Goal: Answer question/provide support

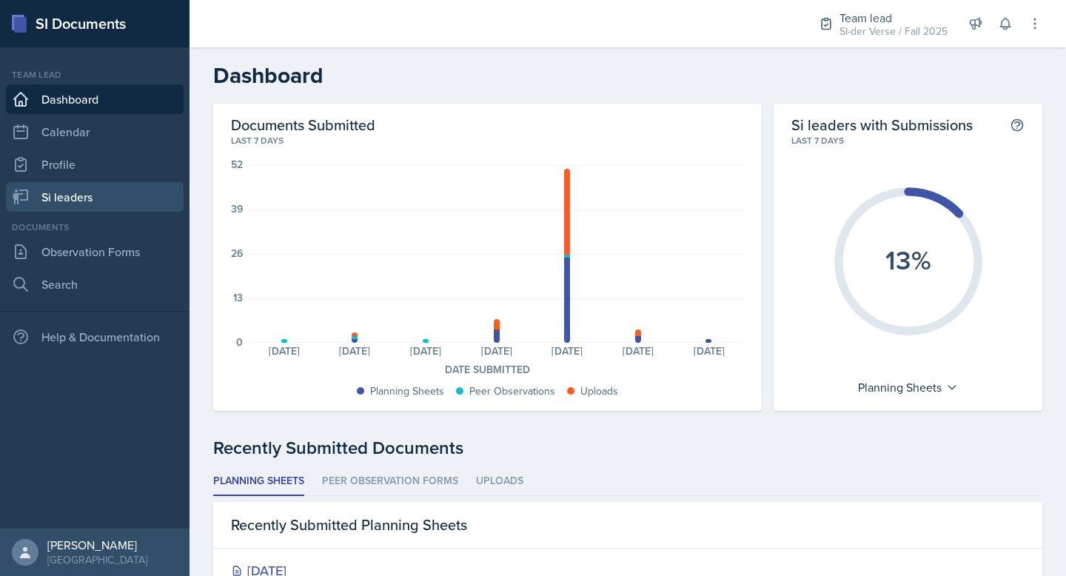
click at [80, 192] on link "Si leaders" at bounding box center [95, 197] width 178 height 30
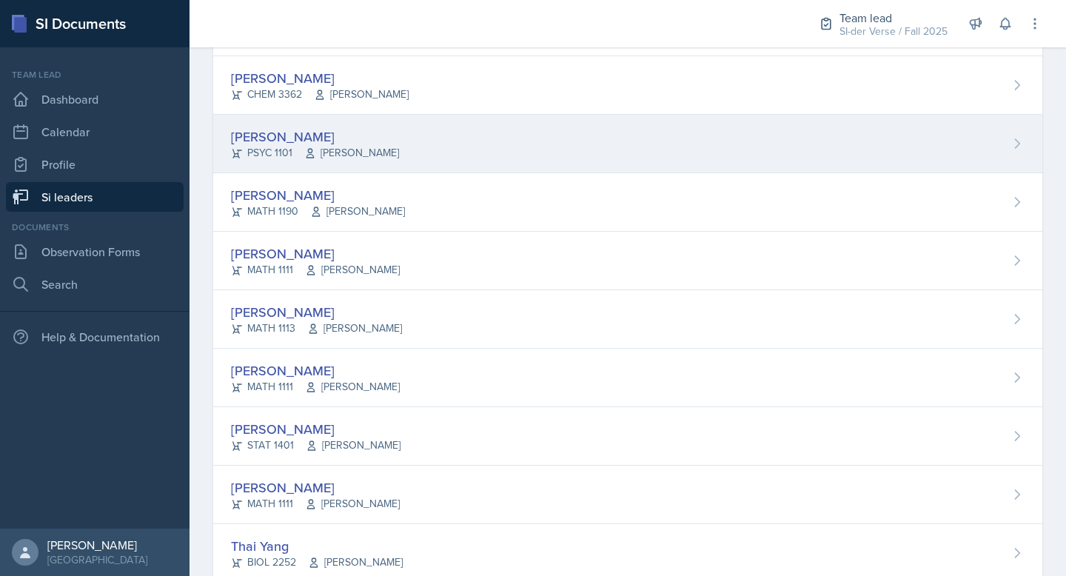
scroll to position [752, 0]
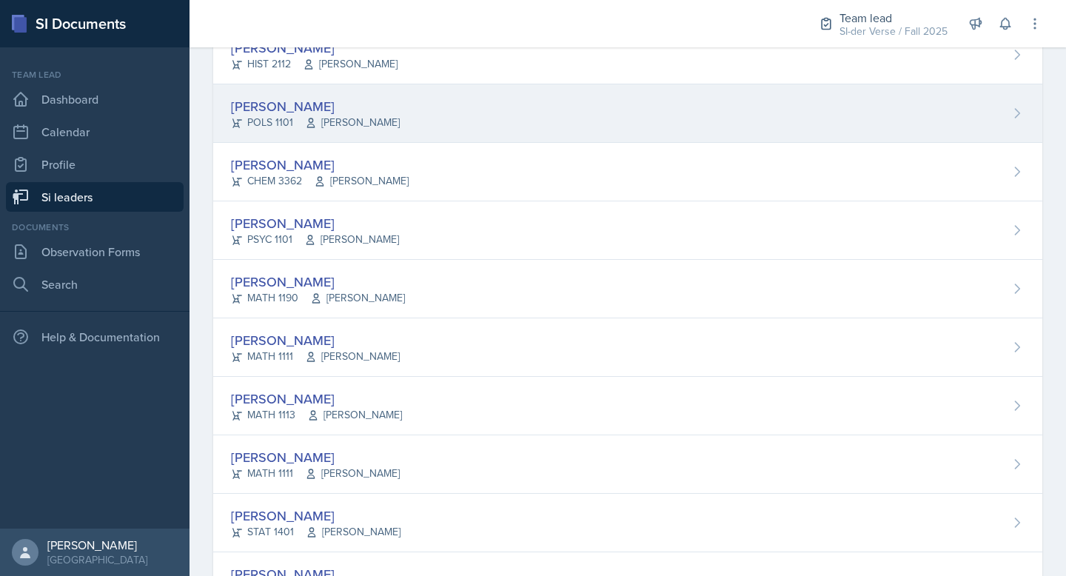
click at [409, 97] on div "[PERSON_NAME] POLS 1101 [PERSON_NAME]" at bounding box center [627, 113] width 829 height 59
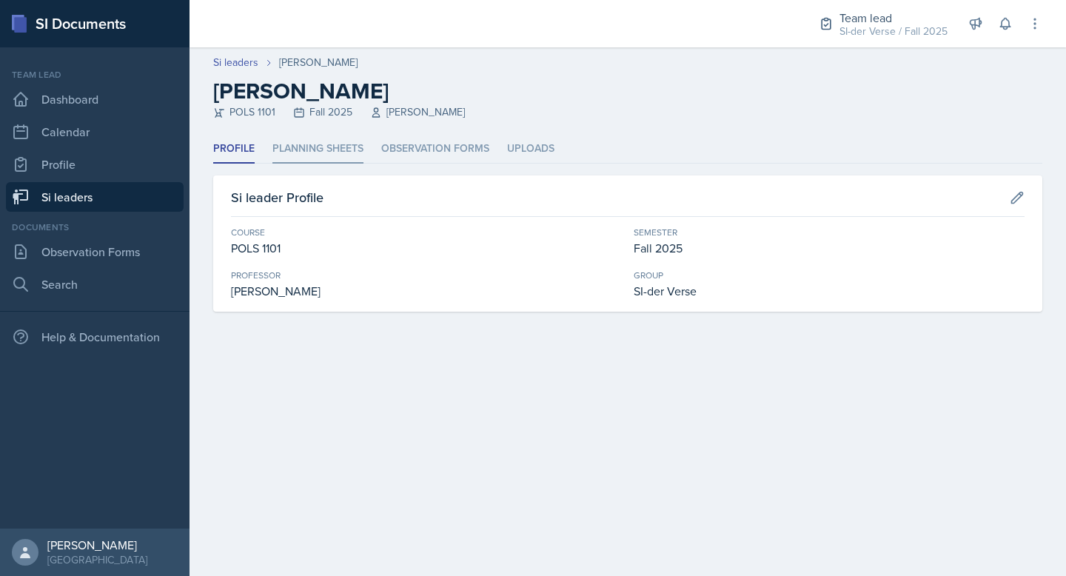
click at [318, 138] on li "Planning Sheets" at bounding box center [318, 149] width 91 height 29
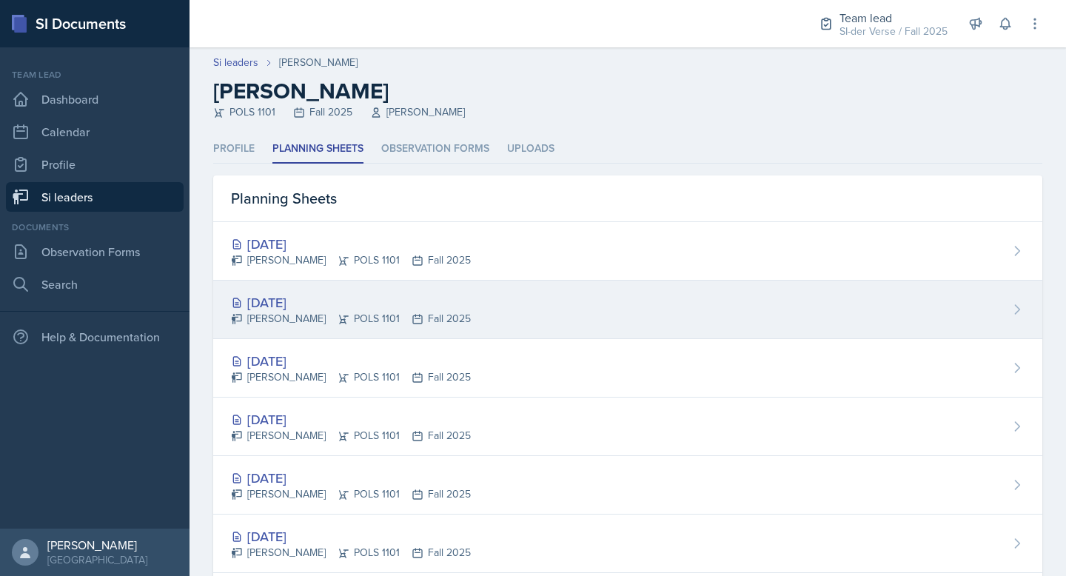
click at [327, 314] on div "[PERSON_NAME] POLS 1101 Fall 2025" at bounding box center [351, 319] width 240 height 16
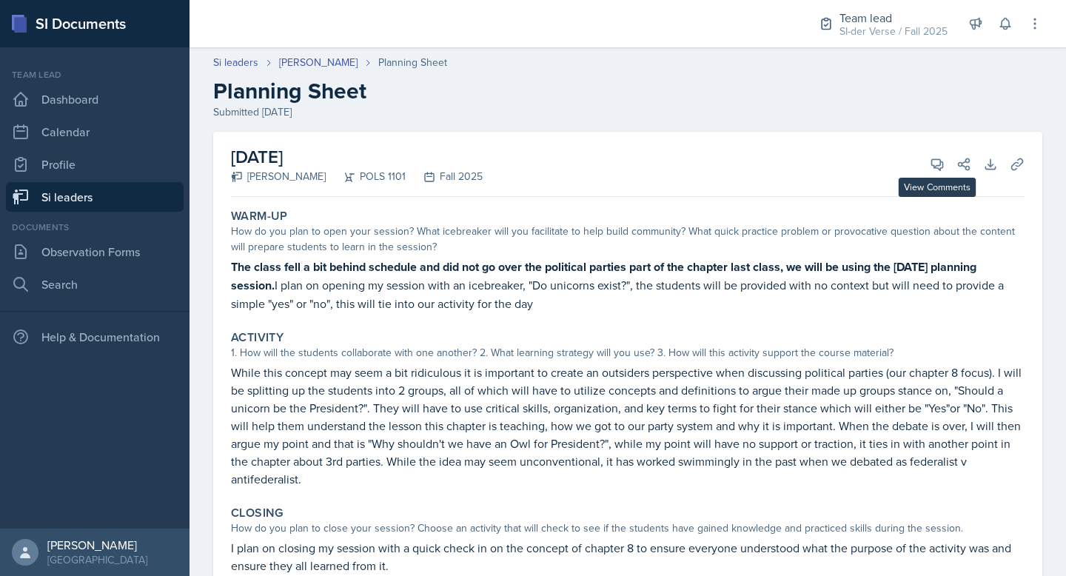
click at [918, 178] on div "[DATE] [PERSON_NAME] POLS 1101 Fall 2025 View Comments Comments [DATE] [PERSON_…" at bounding box center [628, 164] width 794 height 65
click at [930, 168] on icon at bounding box center [937, 164] width 15 height 15
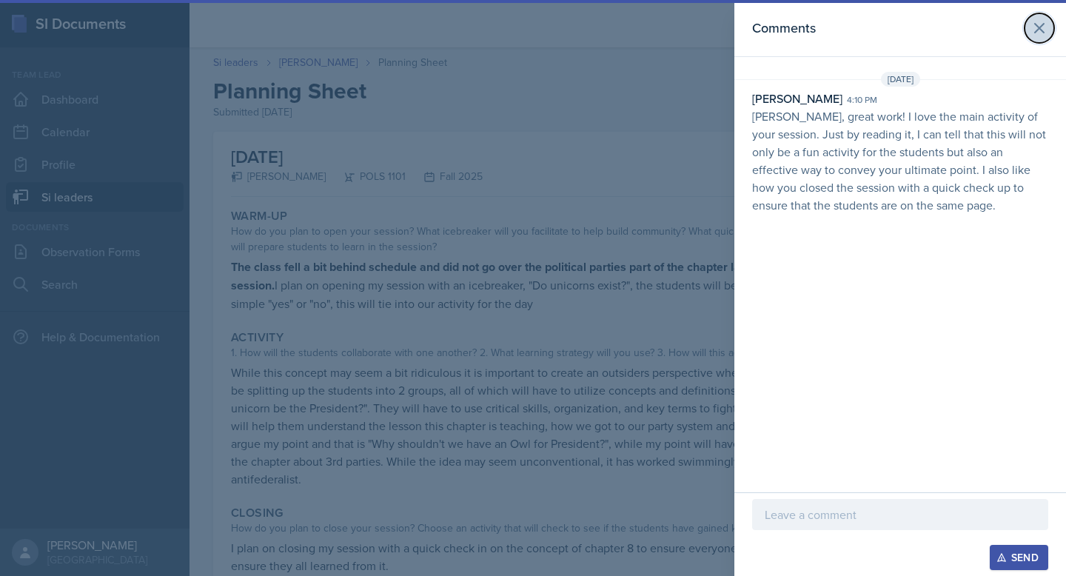
click at [1050, 31] on button at bounding box center [1040, 28] width 30 height 30
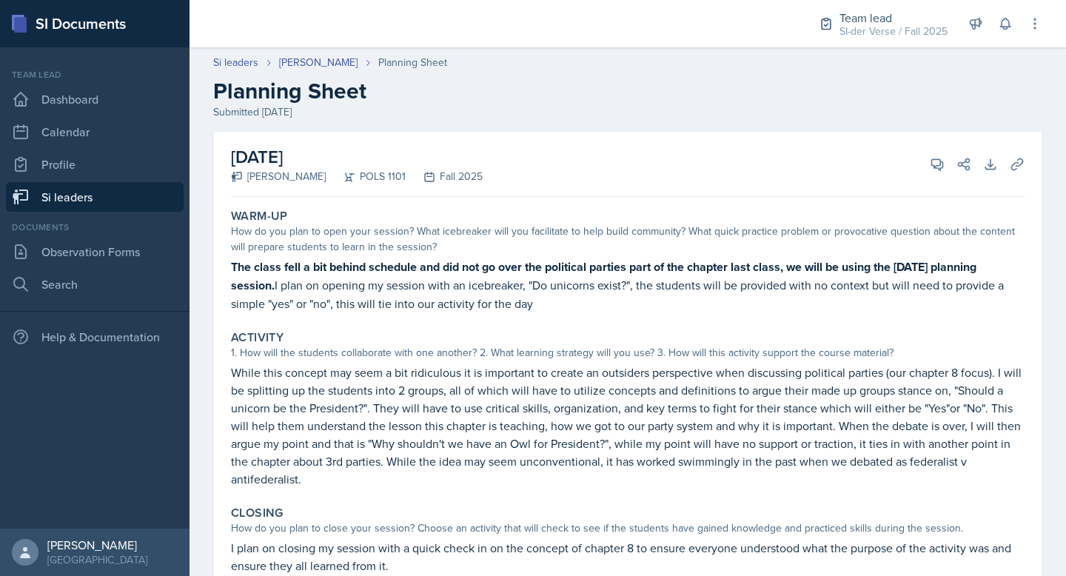
click at [85, 192] on link "Si leaders" at bounding box center [95, 197] width 178 height 30
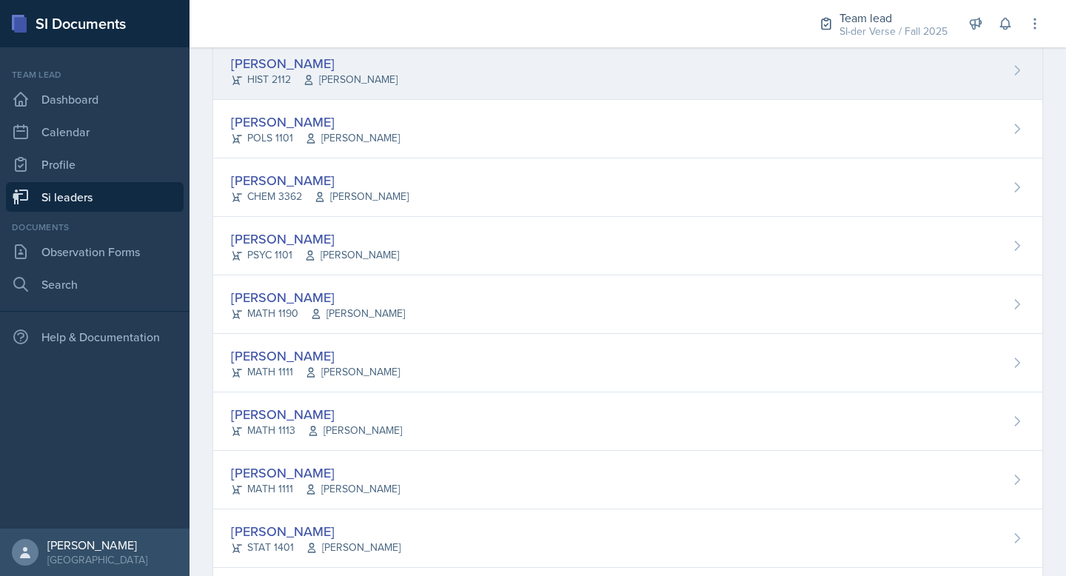
scroll to position [620, 0]
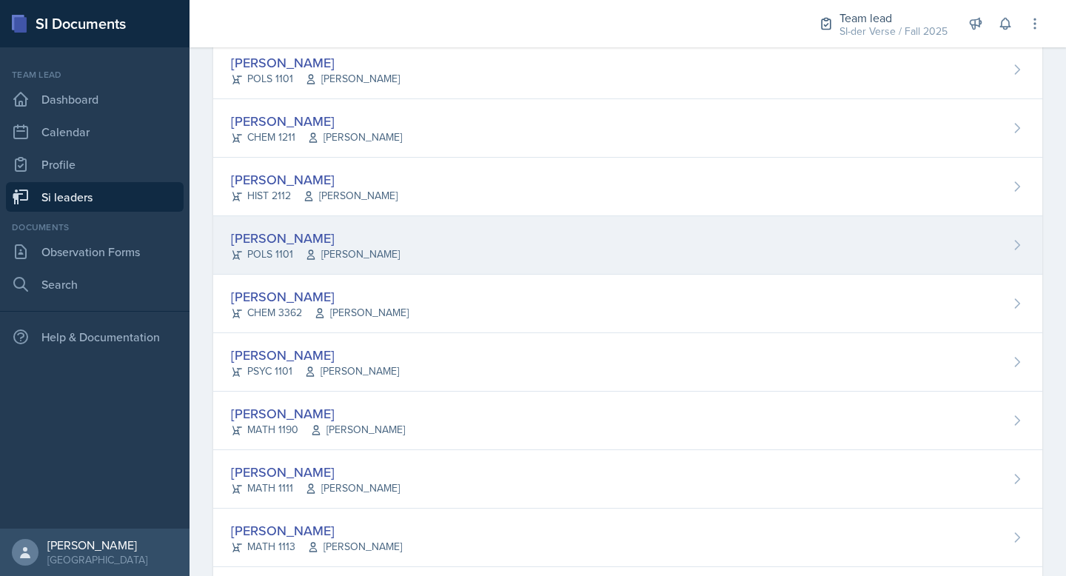
click at [387, 230] on div "[PERSON_NAME]" at bounding box center [315, 238] width 169 height 20
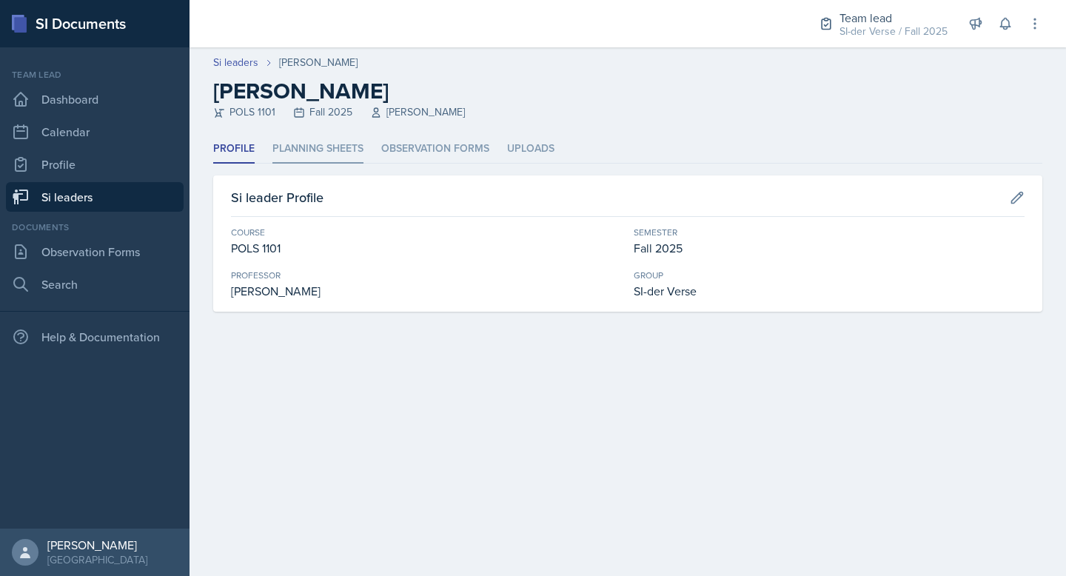
click at [304, 150] on li "Planning Sheets" at bounding box center [318, 149] width 91 height 29
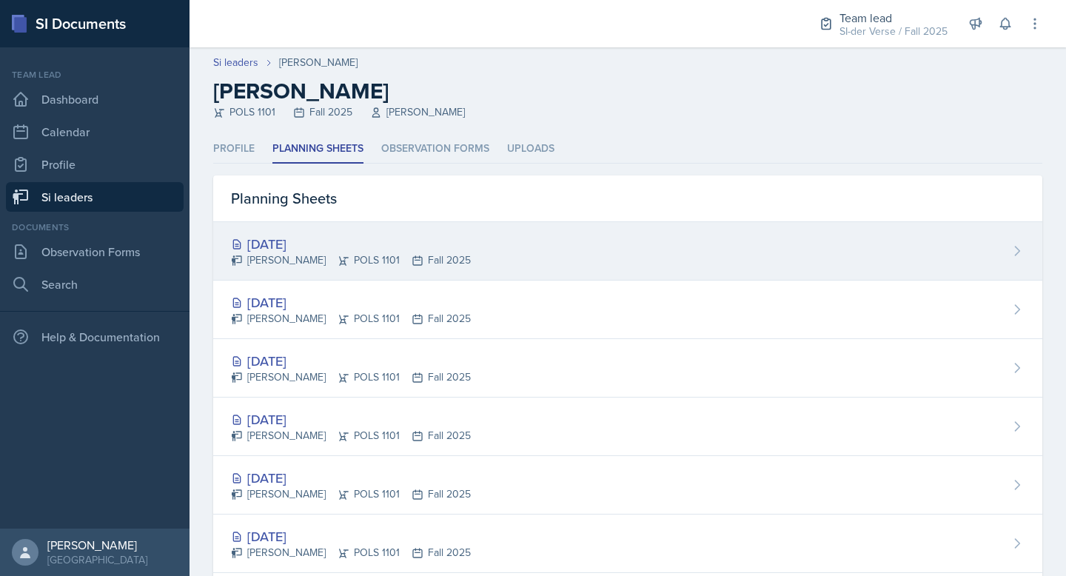
click at [279, 236] on div "[DATE]" at bounding box center [351, 244] width 240 height 20
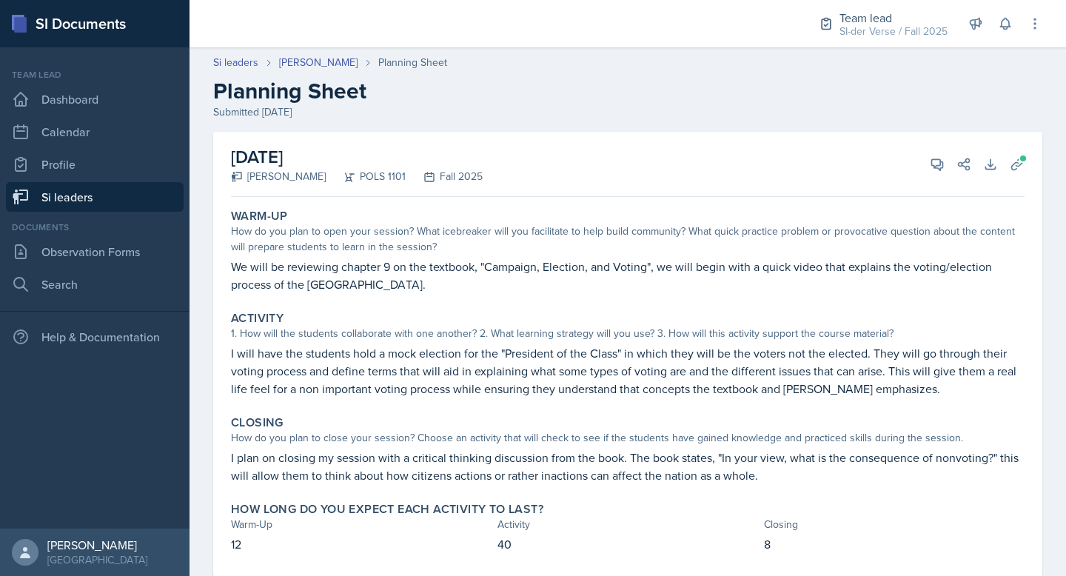
click at [75, 200] on link "Si leaders" at bounding box center [95, 197] width 178 height 30
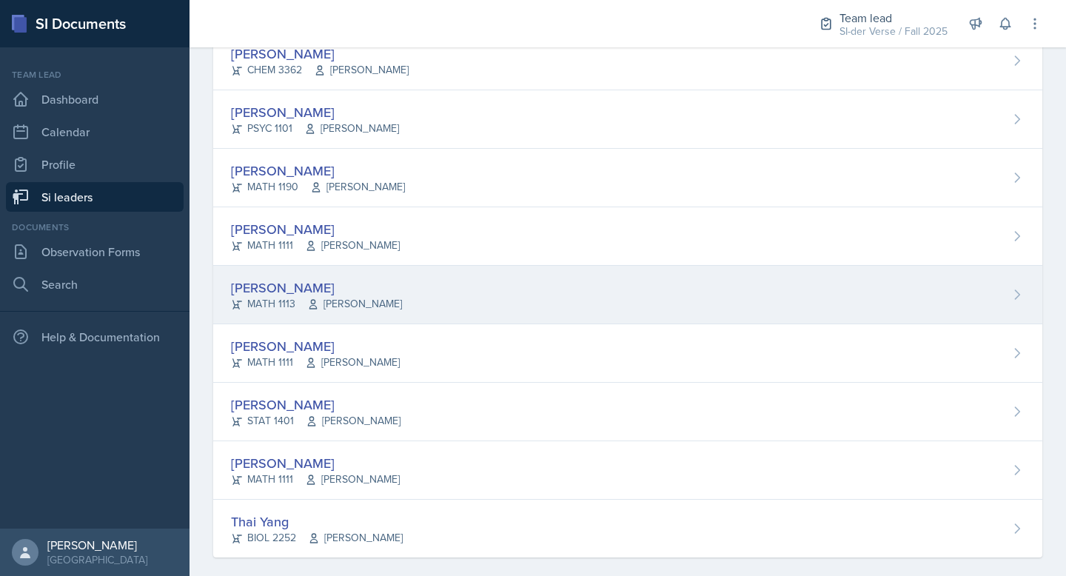
scroll to position [880, 0]
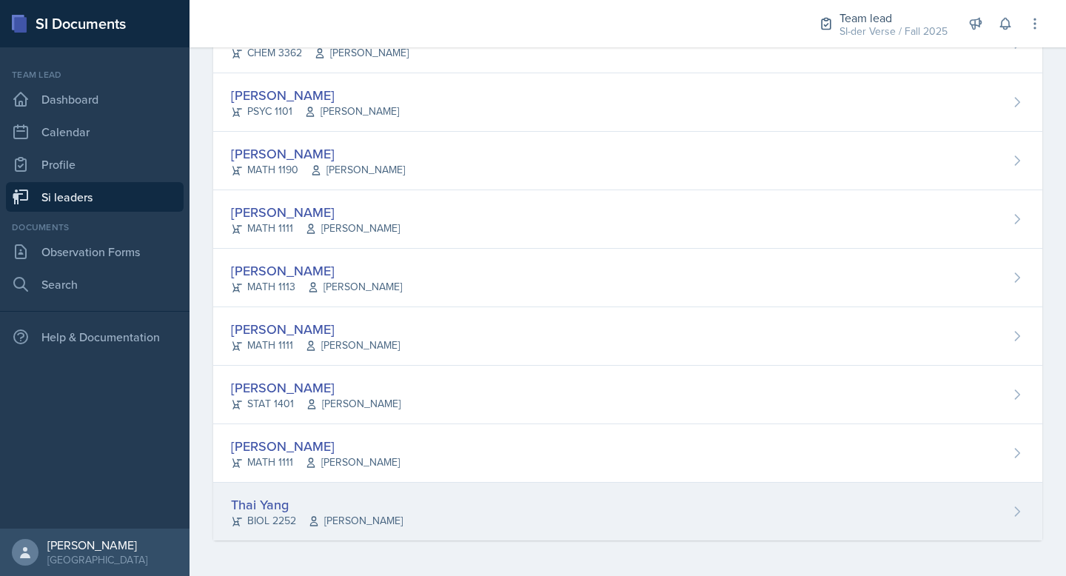
click at [316, 493] on div "[DEMOGRAPHIC_DATA] Yang BIOL 2252 [PERSON_NAME]" at bounding box center [627, 512] width 829 height 58
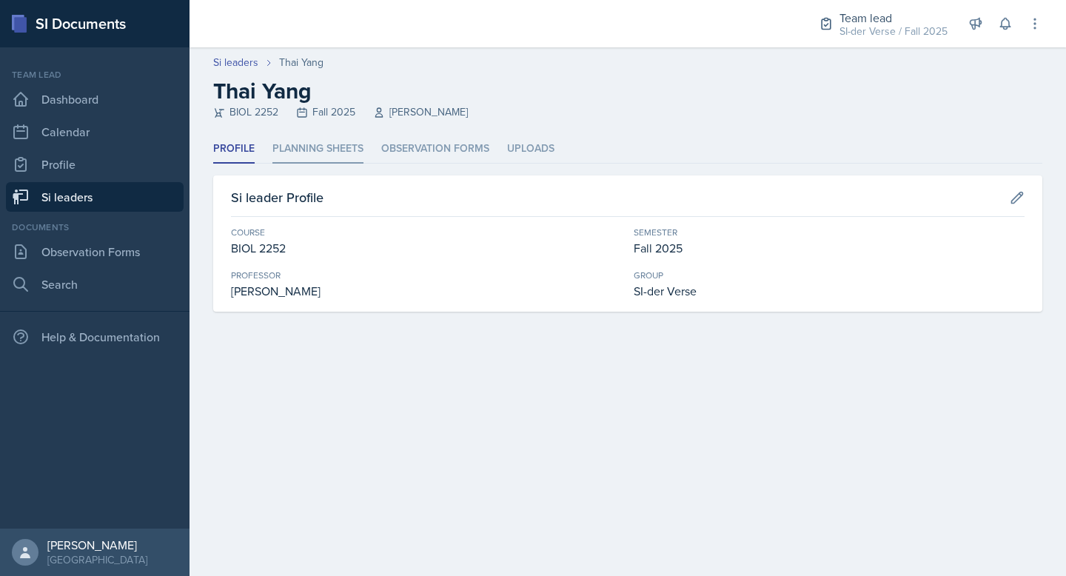
click at [308, 158] on li "Planning Sheets" at bounding box center [318, 149] width 91 height 29
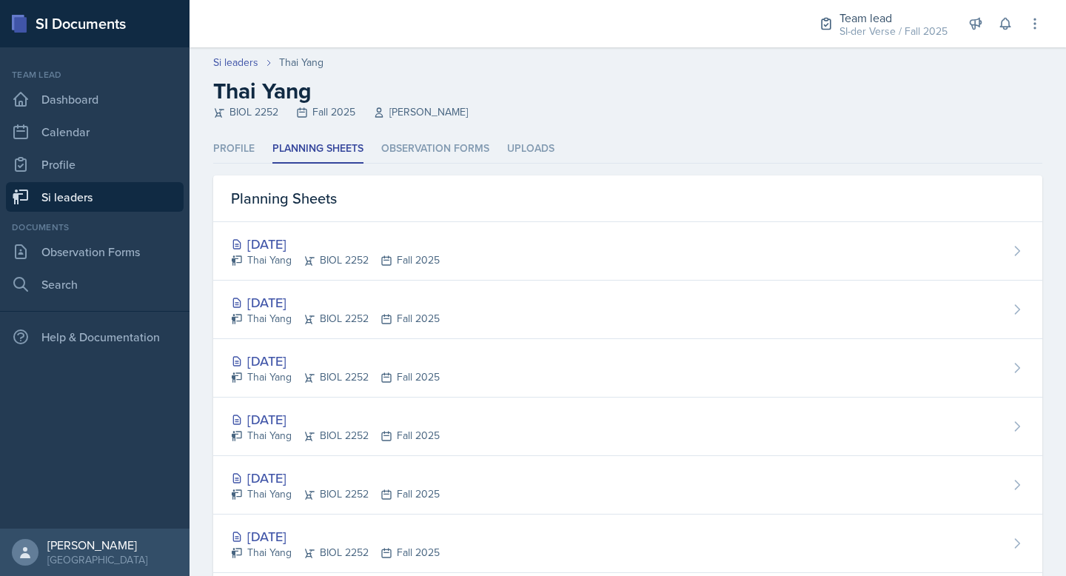
click at [97, 192] on link "Si leaders" at bounding box center [95, 197] width 178 height 30
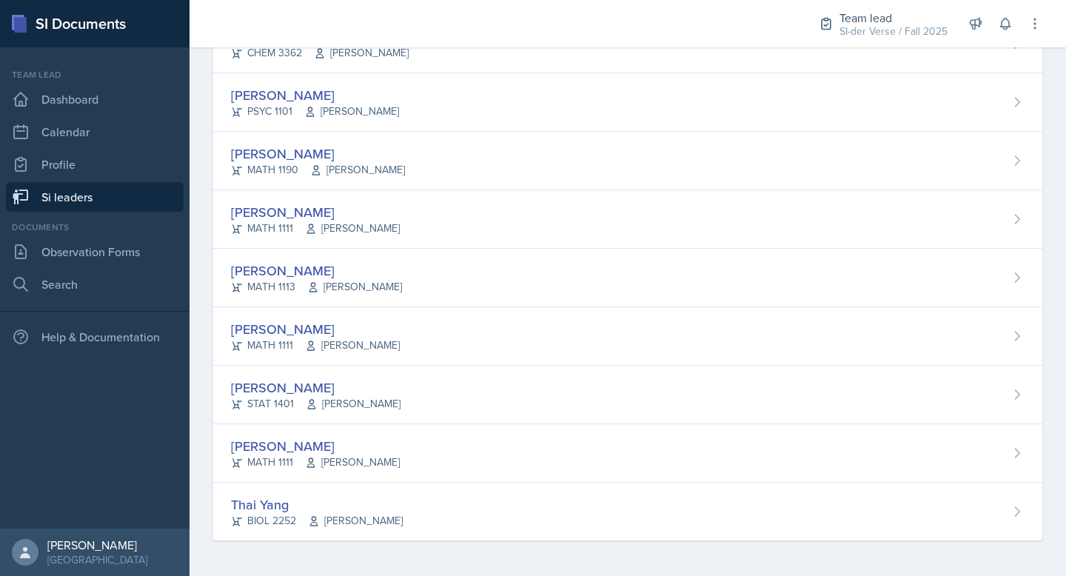
scroll to position [580, 0]
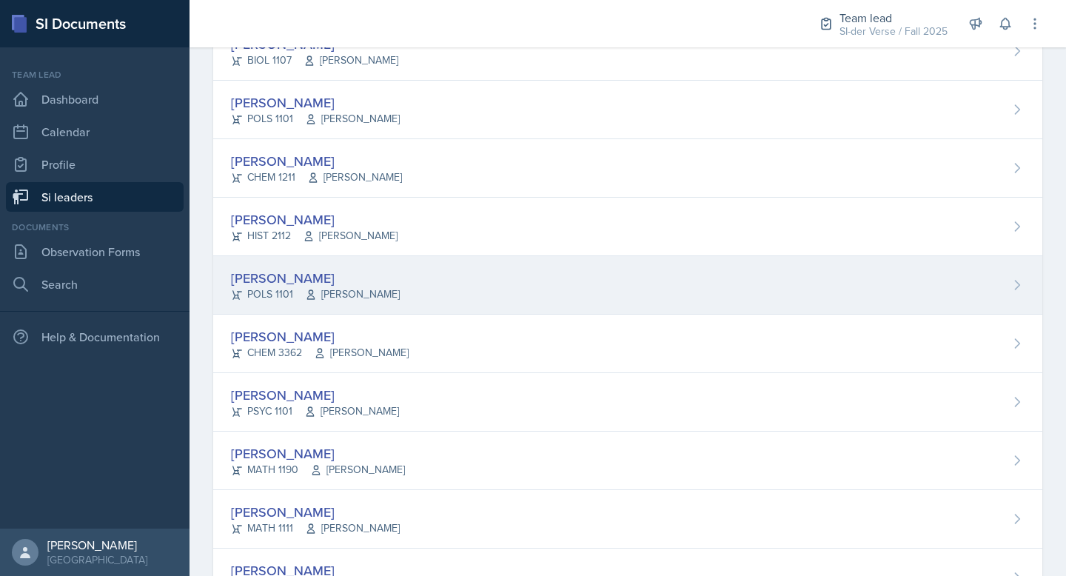
click at [355, 287] on span "[PERSON_NAME]" at bounding box center [352, 295] width 95 height 16
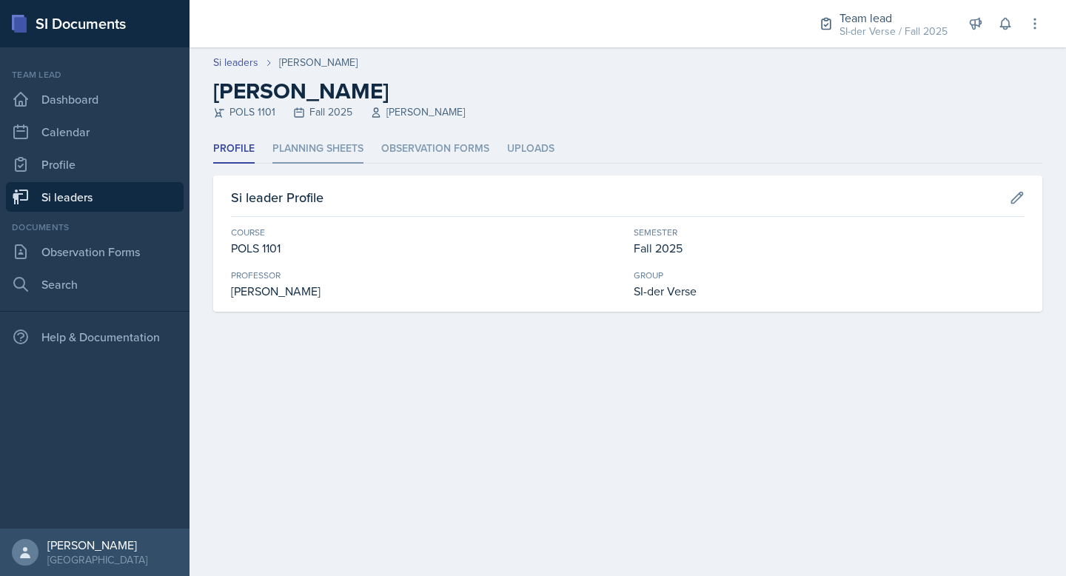
click at [316, 142] on li "Planning Sheets" at bounding box center [318, 149] width 91 height 29
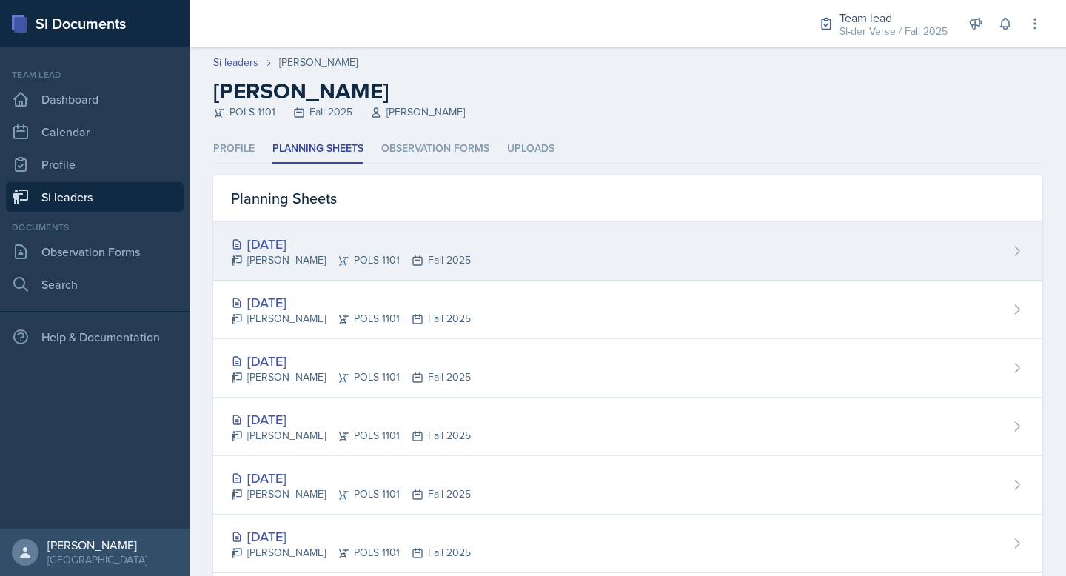
click at [358, 240] on div "[DATE]" at bounding box center [351, 244] width 240 height 20
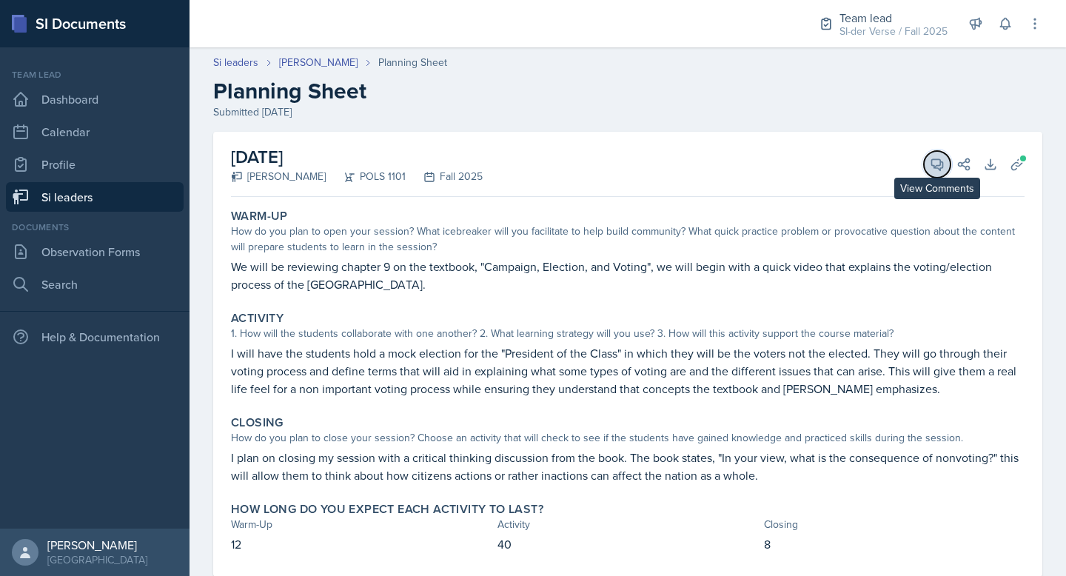
click at [924, 173] on button "View Comments" at bounding box center [937, 164] width 27 height 27
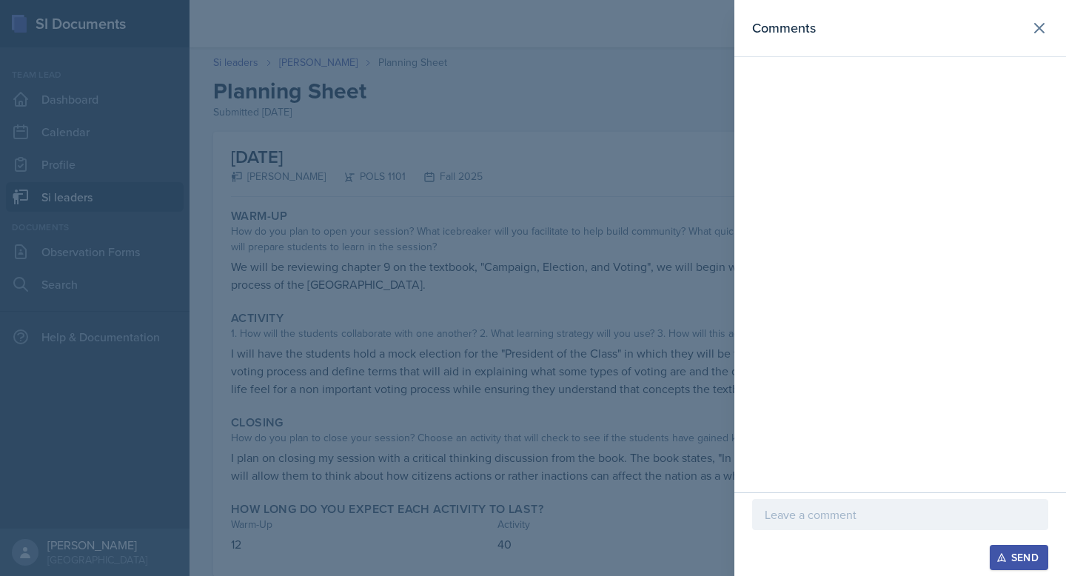
drag, startPoint x: 783, startPoint y: 531, endPoint x: 791, endPoint y: 520, distance: 13.8
click at [782, 530] on div at bounding box center [900, 537] width 296 height 15
click at [793, 518] on p at bounding box center [900, 515] width 271 height 18
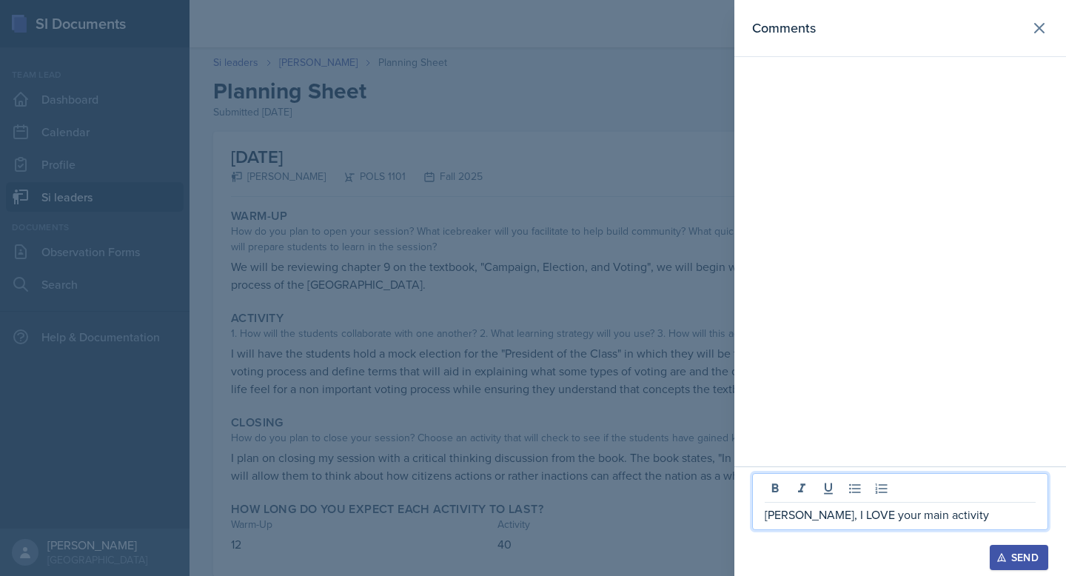
click at [871, 516] on p "[PERSON_NAME], I LOVE your main activity" at bounding box center [900, 515] width 271 height 18
click at [987, 516] on p "[PERSON_NAME], I LOVE the main activity" at bounding box center [900, 515] width 271 height 18
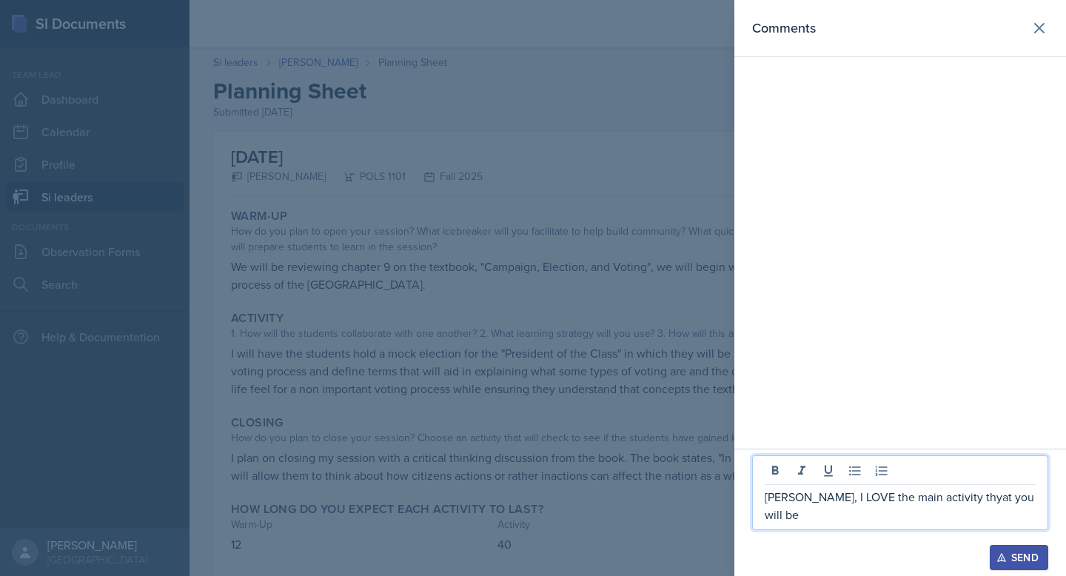
click at [968, 515] on p "[PERSON_NAME], I LOVE the main activity thyat you will be" at bounding box center [900, 506] width 271 height 36
click at [1026, 515] on p "[PERSON_NAME], I LOVE the main activity that you will be" at bounding box center [900, 506] width 271 height 36
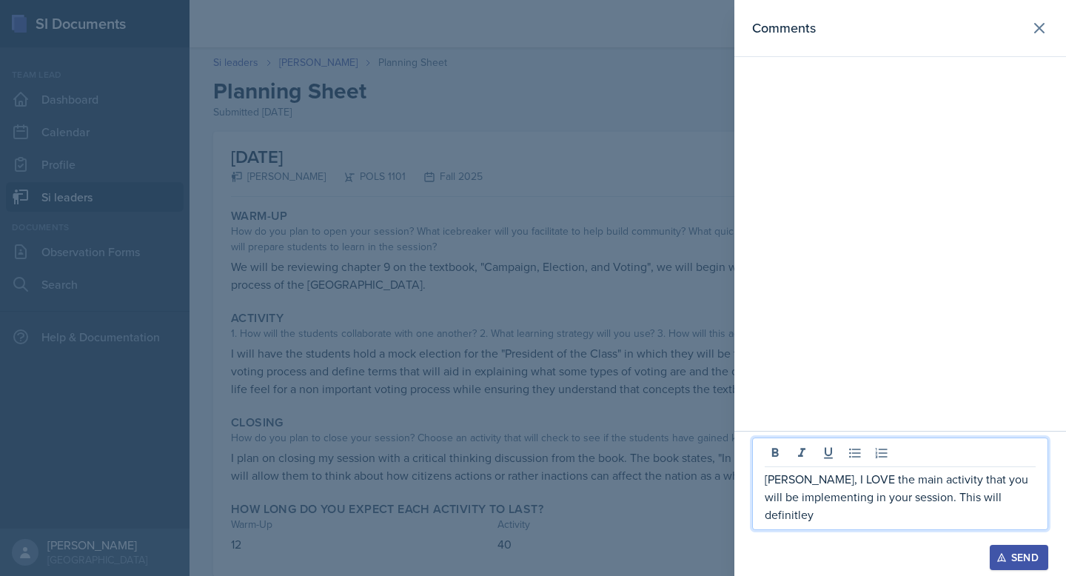
click at [994, 526] on div "[PERSON_NAME], I LOVE the main activity that you will be implementing in your s…" at bounding box center [900, 484] width 296 height 93
click at [994, 517] on p "[PERSON_NAME], I LOVE the main activity that you will be implementing in your s…" at bounding box center [900, 496] width 271 height 53
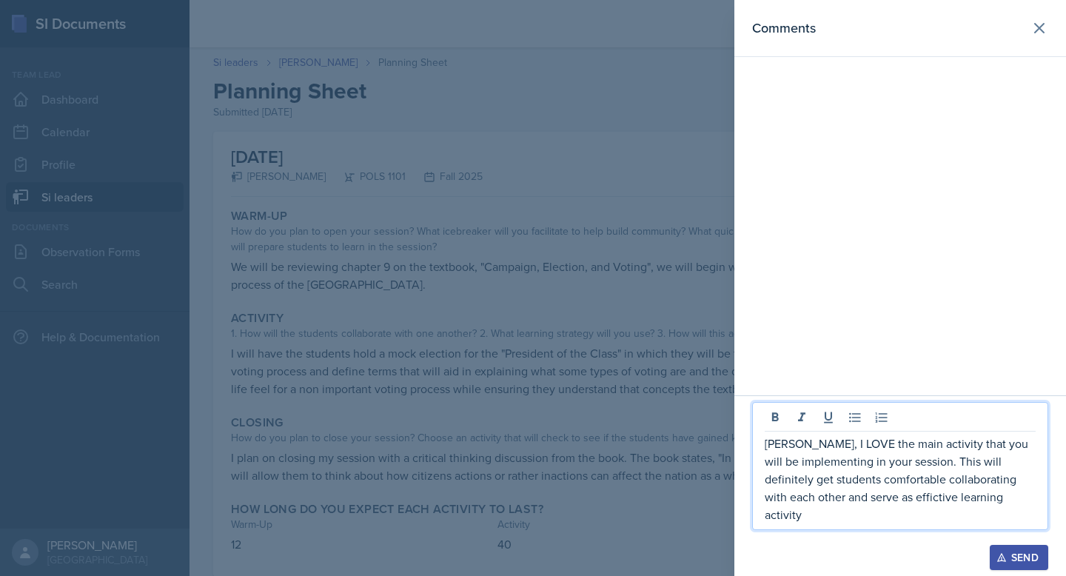
click at [852, 505] on p "[PERSON_NAME], I LOVE the main activity that you will be implementing in your s…" at bounding box center [900, 479] width 271 height 89
click at [855, 512] on p "[PERSON_NAME], I LOVE the main activity that you will be implementing in your s…" at bounding box center [900, 479] width 271 height 89
click at [966, 515] on p "[PERSON_NAME], I LOVE the main activity that you will be implementing in your s…" at bounding box center [900, 479] width 271 height 89
click at [848, 458] on p "[PERSON_NAME], I LOVE the main activity that you will be implementing in your s…" at bounding box center [900, 479] width 271 height 89
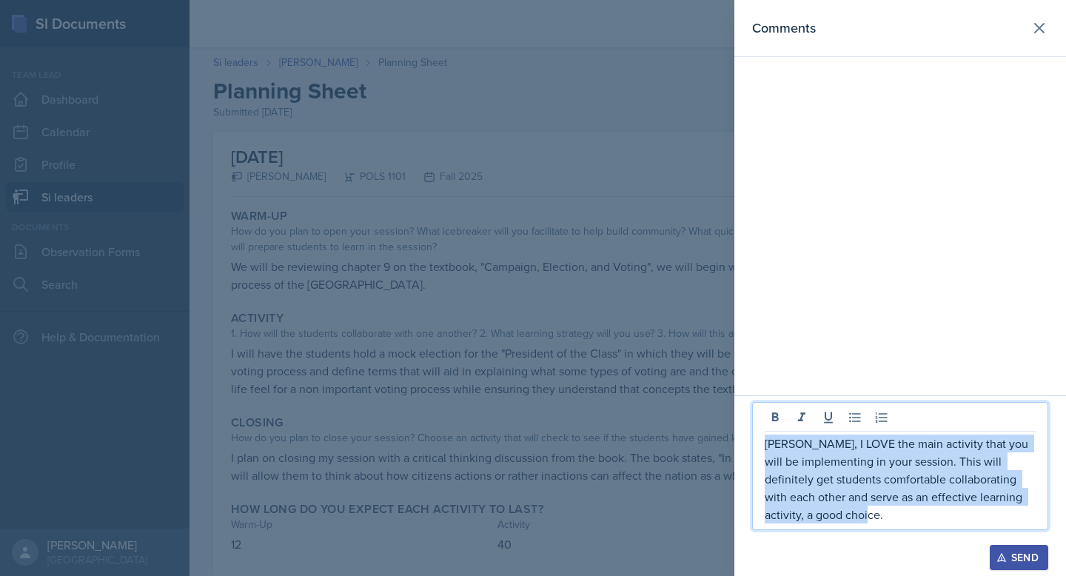
click at [848, 458] on p "[PERSON_NAME], I LOVE the main activity that you will be implementing in your s…" at bounding box center [900, 479] width 271 height 89
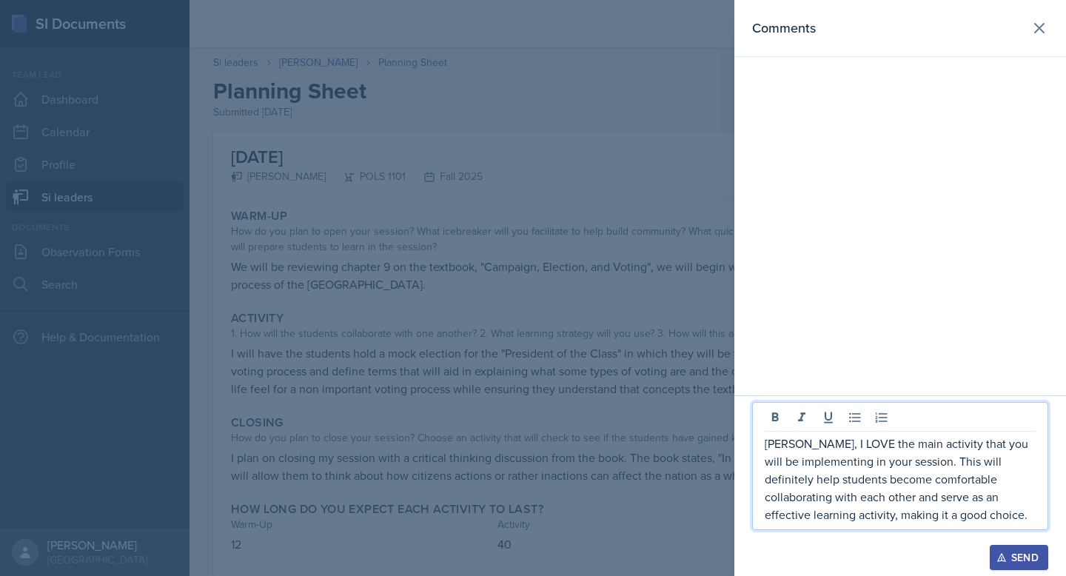
click at [857, 516] on p "[PERSON_NAME], I LOVE the main activity that you will be implementing in your s…" at bounding box center [900, 479] width 271 height 89
click at [863, 516] on p "[PERSON_NAME], I LOVE the main activity that you will be implementing in your s…" at bounding box center [900, 479] width 271 height 89
click at [892, 506] on p "[PERSON_NAME], I LOVE the main activity that you will be implementing in your s…" at bounding box center [900, 479] width 271 height 89
click at [834, 458] on p "[PERSON_NAME], I LOVE the main activity that you will be implementing in your s…" at bounding box center [900, 479] width 271 height 89
click at [833, 458] on p "[PERSON_NAME], I LOVE the main activity that you will be implementing in your s…" at bounding box center [900, 479] width 271 height 89
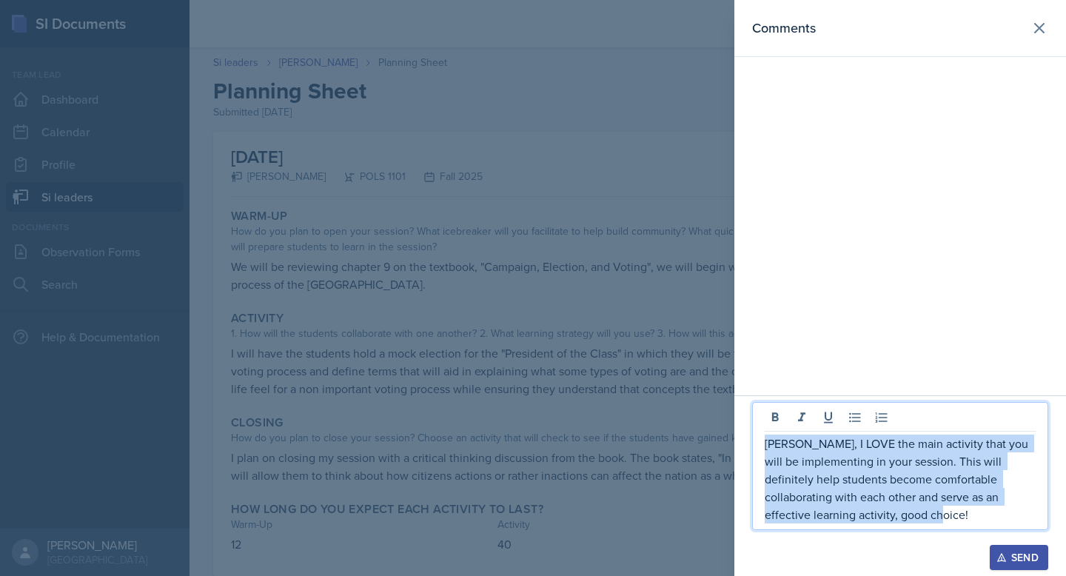
click at [833, 458] on p "[PERSON_NAME], I LOVE the main activity that you will be implementing in your s…" at bounding box center [900, 479] width 271 height 89
copy p "[PERSON_NAME], I LOVE the main activity that you will be implementing in your s…"
drag, startPoint x: 1048, startPoint y: 25, endPoint x: 1037, endPoint y: 39, distance: 17.9
click at [1048, 25] on button at bounding box center [1040, 28] width 30 height 30
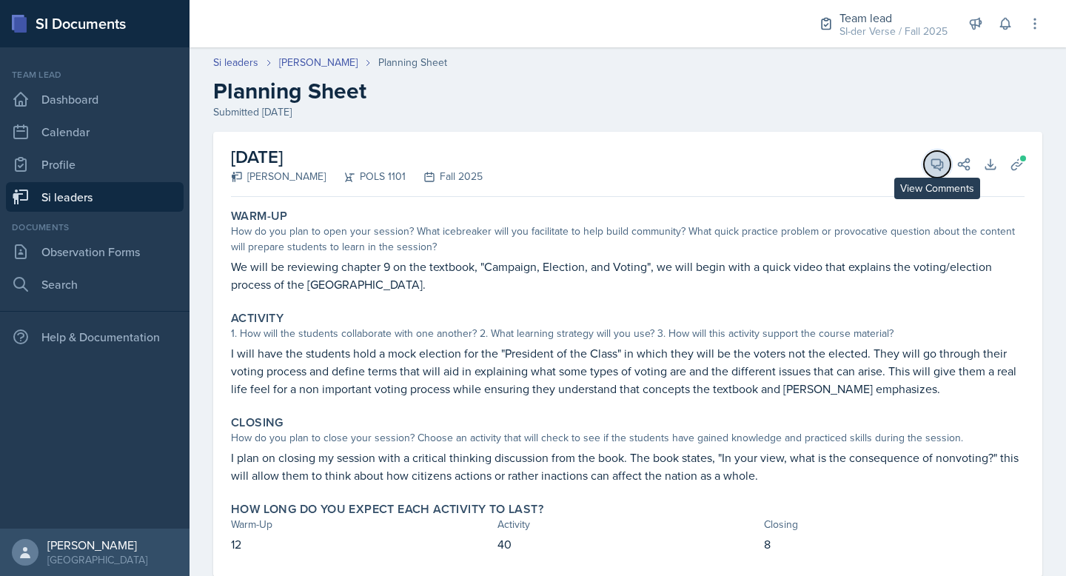
click at [924, 156] on button "View Comments" at bounding box center [937, 164] width 27 height 27
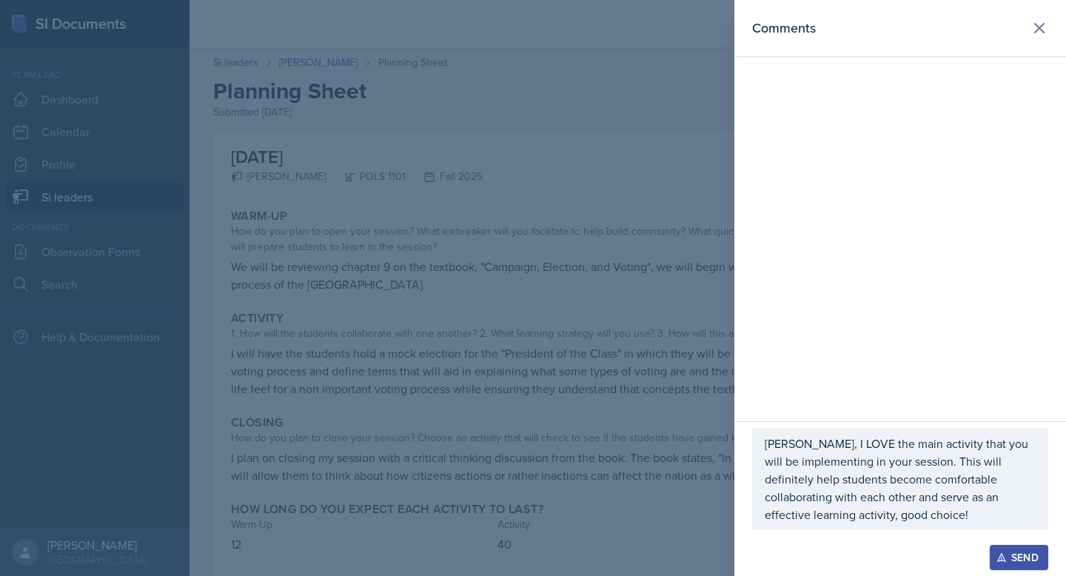
click at [899, 510] on p "[PERSON_NAME], I LOVE the main activity that you will be implementing in your s…" at bounding box center [900, 479] width 271 height 89
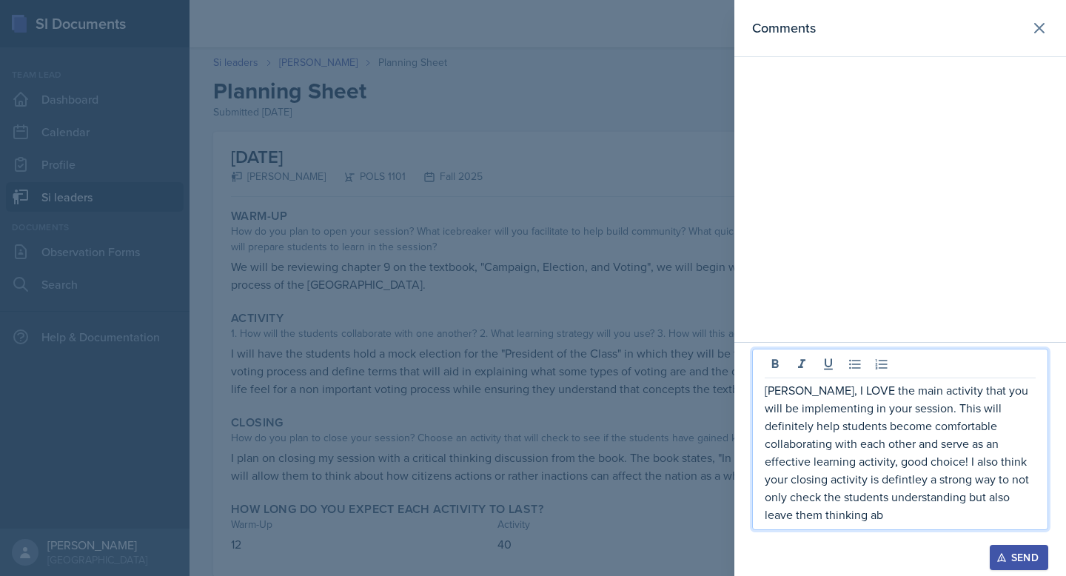
click at [831, 468] on p "[PERSON_NAME], I LOVE the main activity that you will be implementing in your s…" at bounding box center [900, 452] width 271 height 142
click at [838, 478] on p "[PERSON_NAME], I LOVE the main activity that you will be implementing in your s…" at bounding box center [900, 452] width 271 height 142
click at [952, 512] on p "[PERSON_NAME], I LOVE the main activity that you will be implementing in your s…" at bounding box center [900, 452] width 271 height 142
click at [957, 447] on p "[PERSON_NAME], I LOVE the main activity that you will be implementing in your s…" at bounding box center [900, 452] width 271 height 142
click at [956, 447] on p "[PERSON_NAME], I LOVE the main activity that you will be implementing in your s…" at bounding box center [900, 452] width 271 height 142
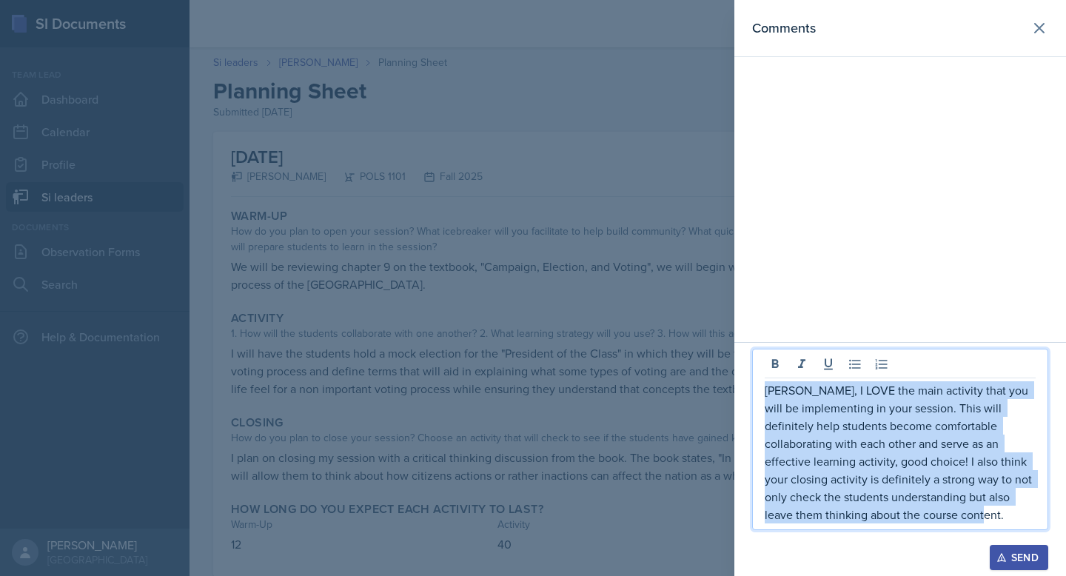
click at [956, 447] on p "[PERSON_NAME], I LOVE the main activity that you will be implementing in your s…" at bounding box center [900, 452] width 271 height 142
copy p "[PERSON_NAME], I LOVE the main activity that you will be implementing in your s…"
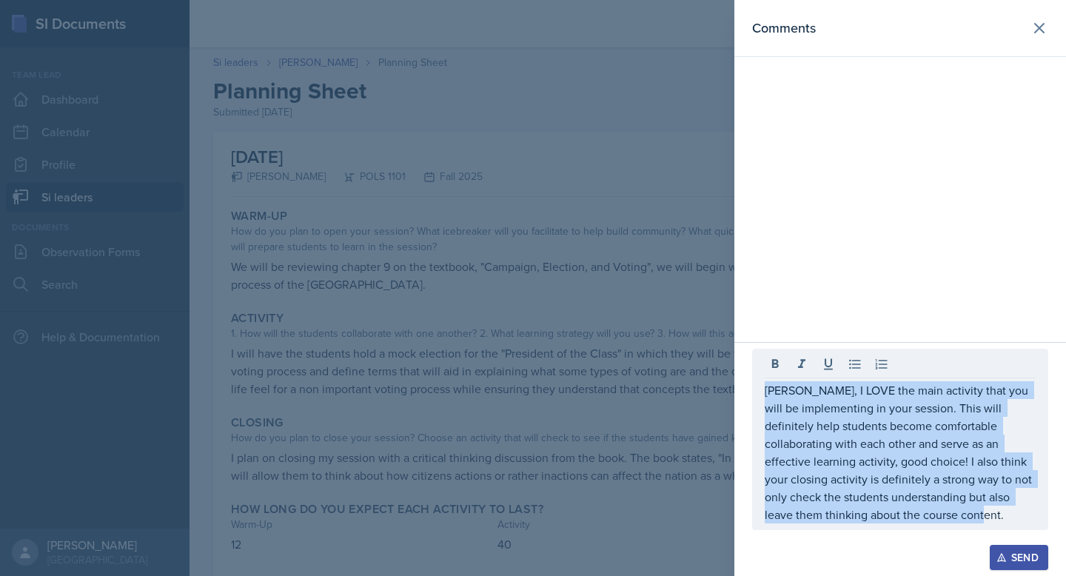
click at [1020, 554] on div "Send" at bounding box center [1019, 558] width 39 height 12
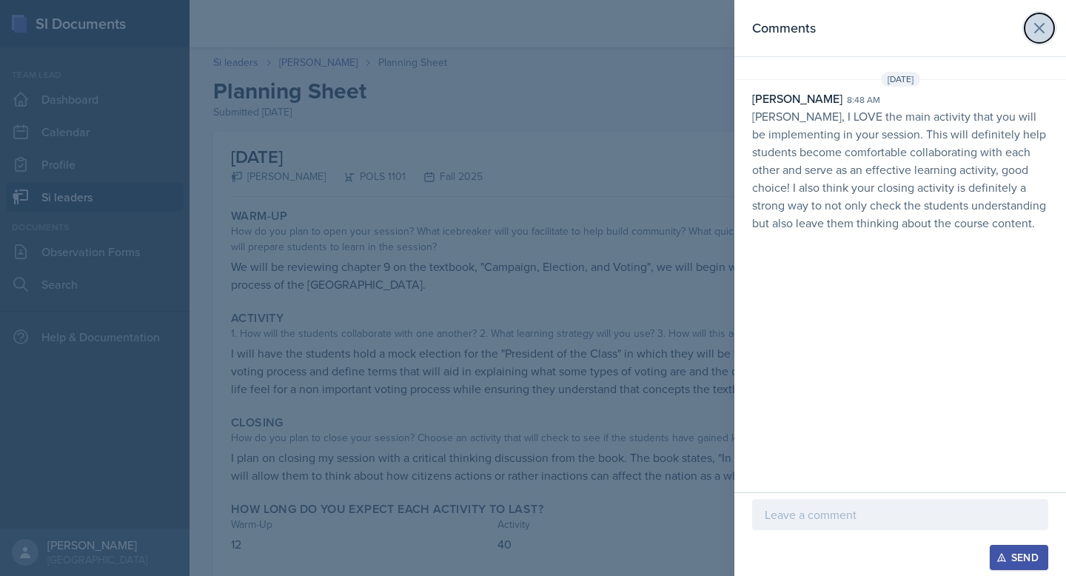
click at [1037, 24] on icon at bounding box center [1039, 28] width 9 height 9
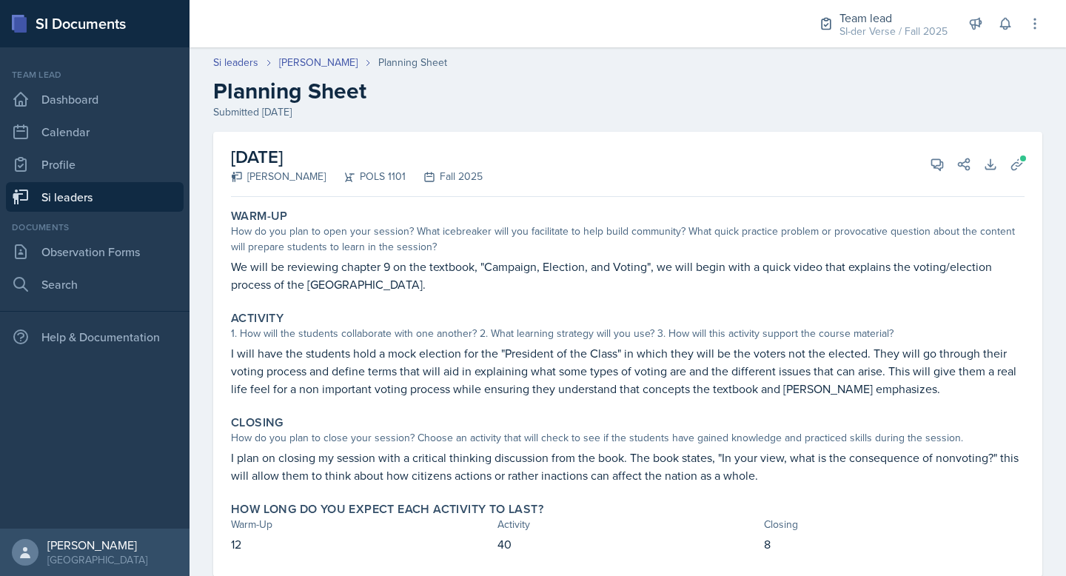
click at [99, 199] on link "Si leaders" at bounding box center [95, 197] width 178 height 30
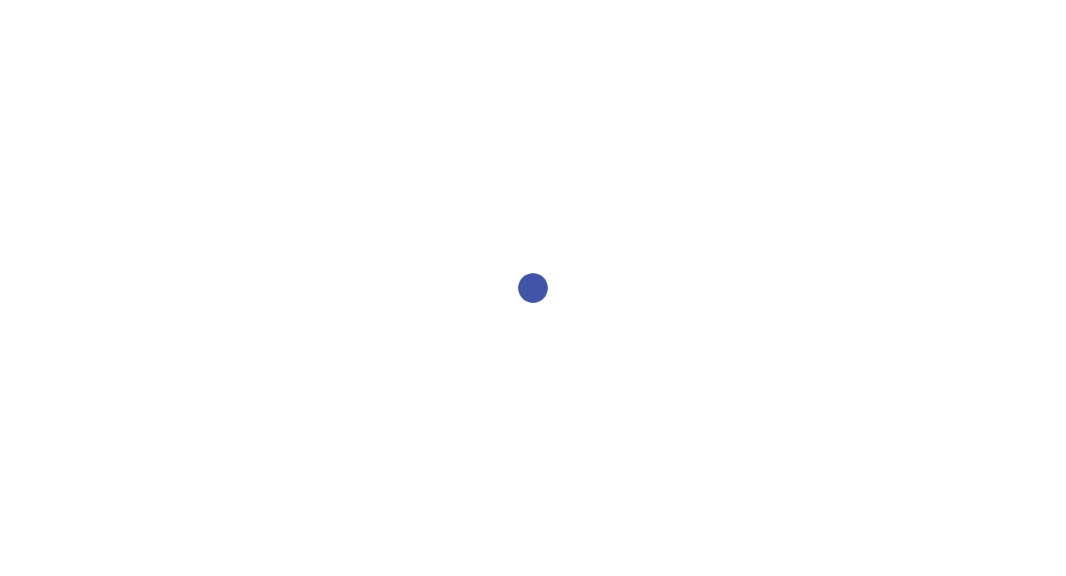
select select "2bed604d-1099-4043-b1bc-2365e8740244"
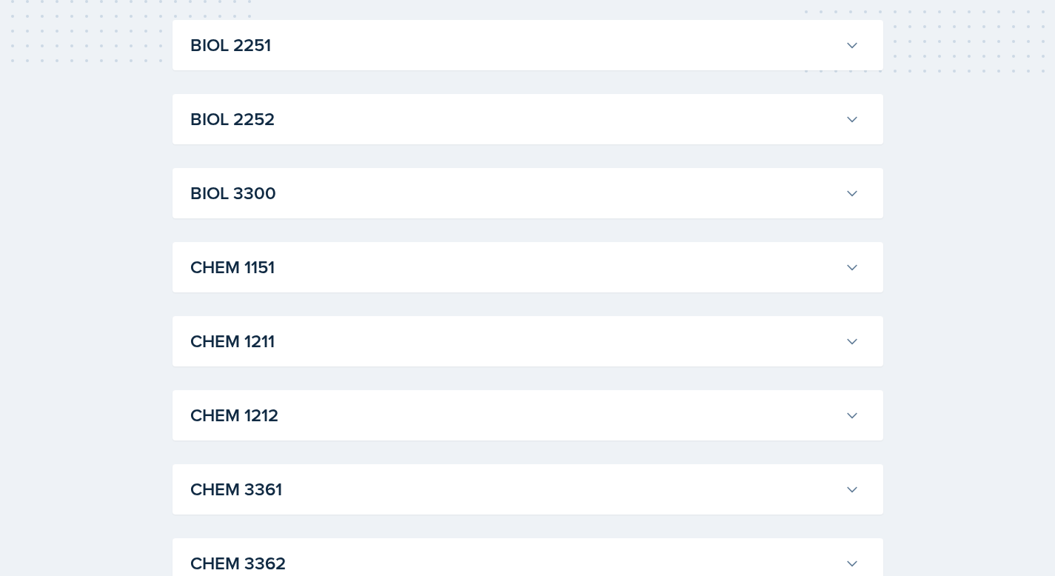
scroll to position [478, 0]
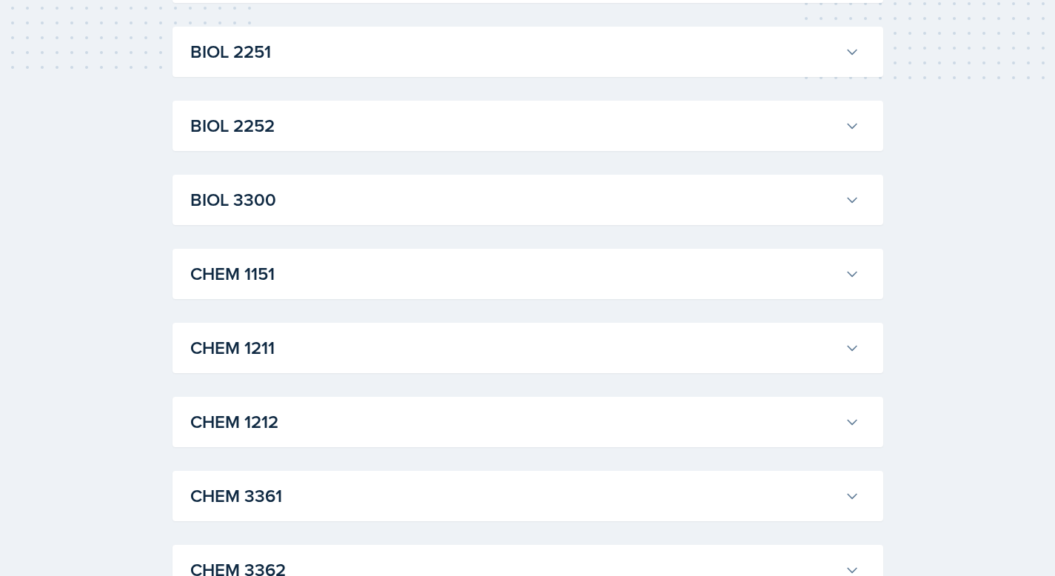
click at [351, 138] on button "BIOL 2252" at bounding box center [524, 126] width 675 height 33
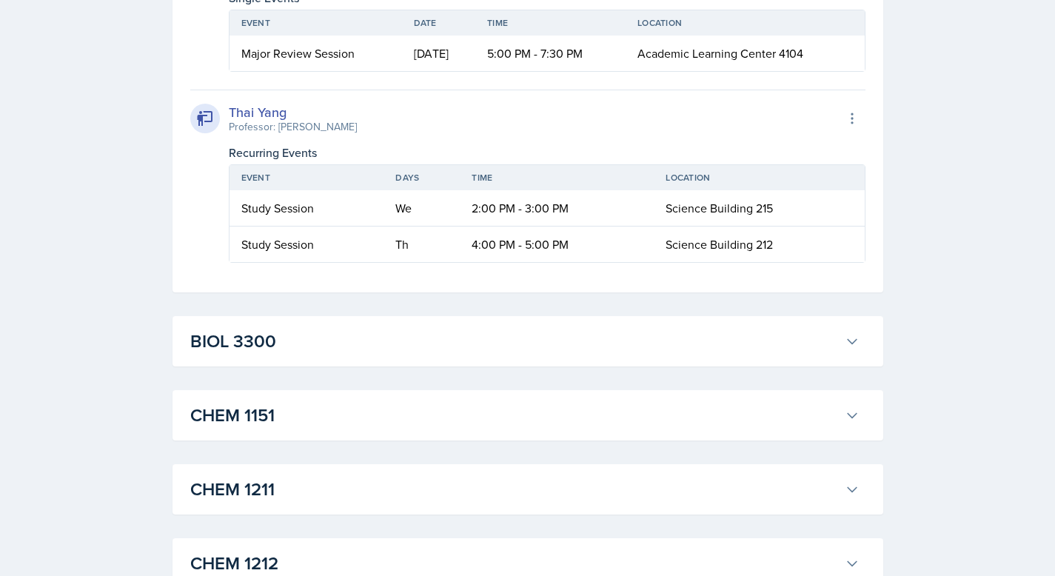
scroll to position [1157, 0]
